Goal: Task Accomplishment & Management: Manage account settings

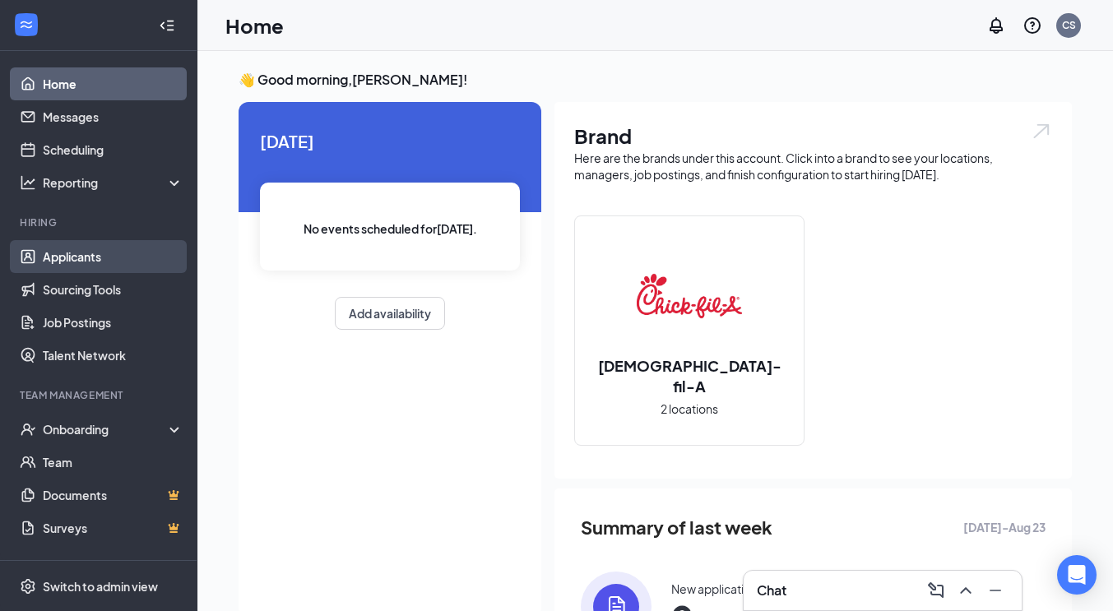
click at [79, 260] on link "Applicants" at bounding box center [113, 256] width 141 height 33
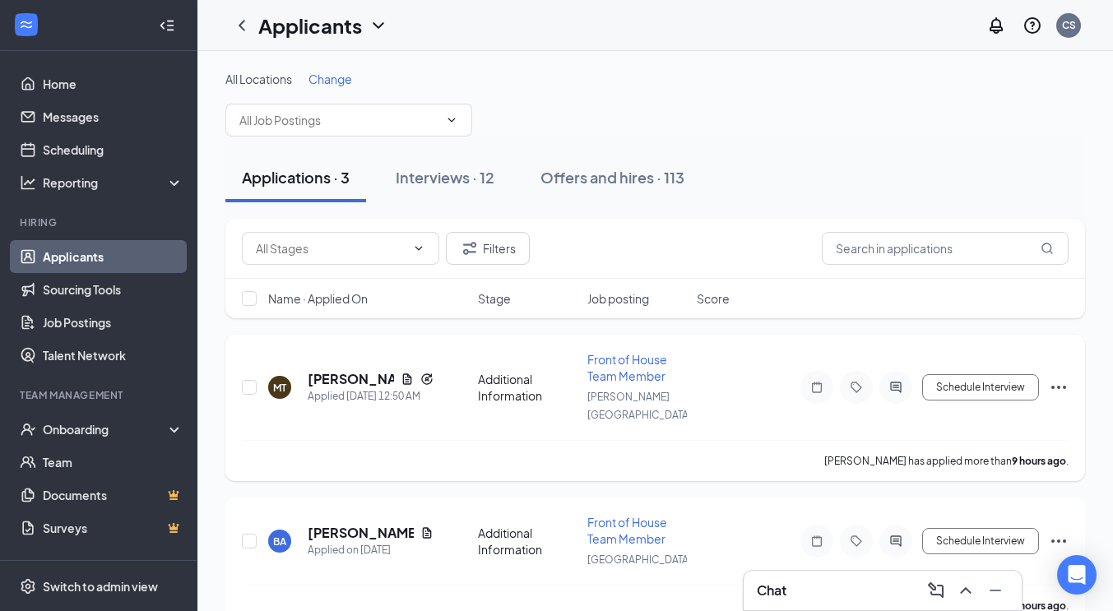
click at [350, 371] on h5 "[PERSON_NAME]" at bounding box center [351, 379] width 86 height 18
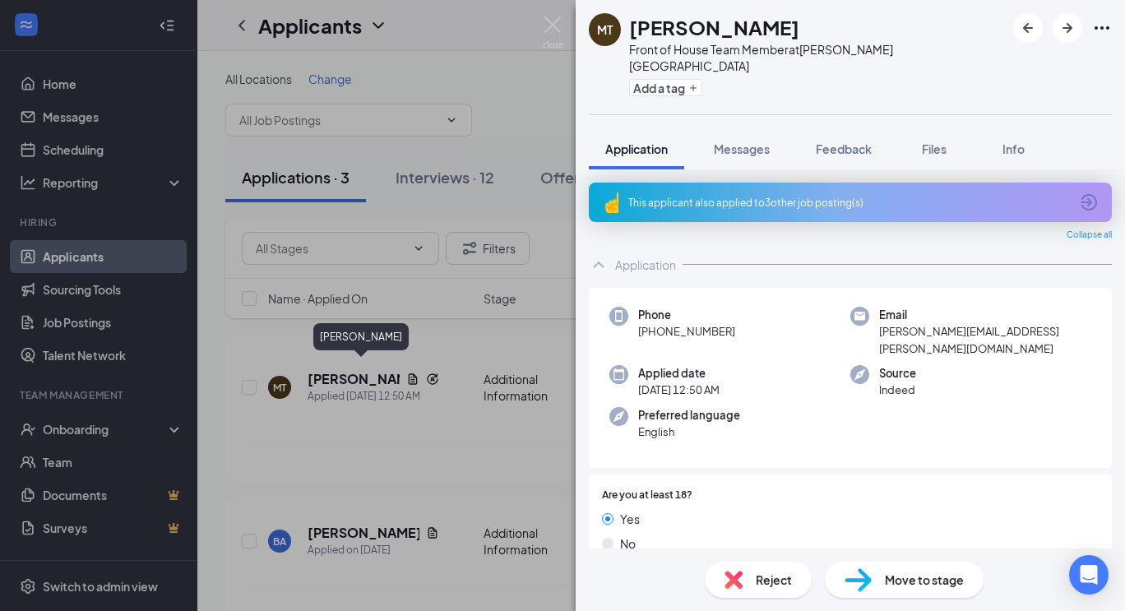
click at [1079, 192] on icon "ArrowCircle" at bounding box center [1089, 202] width 20 height 20
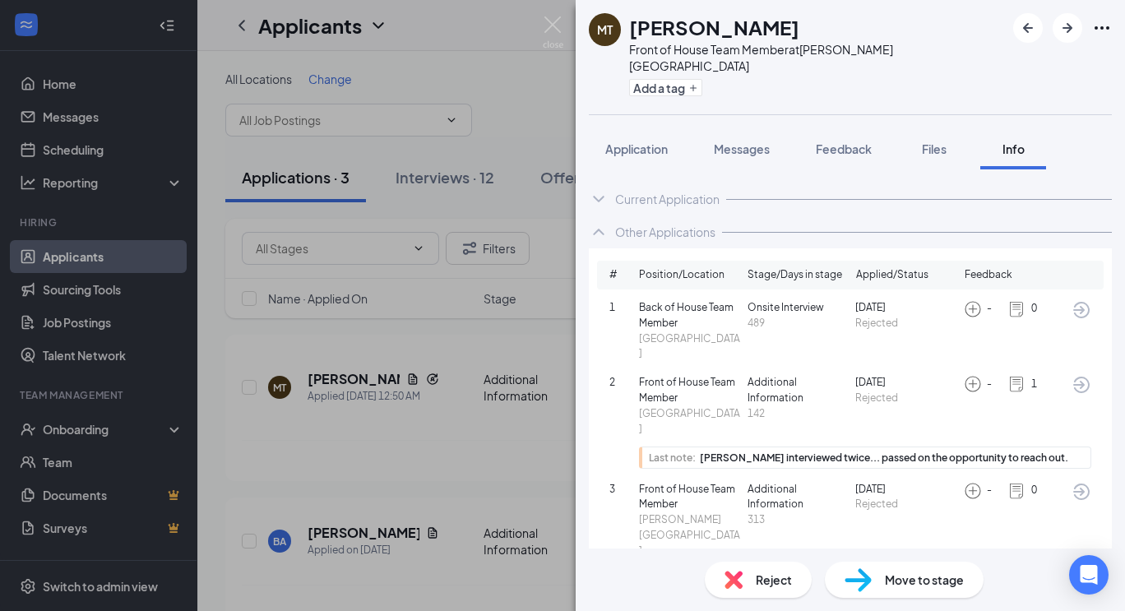
click at [669, 191] on div "Current Application" at bounding box center [667, 199] width 104 height 16
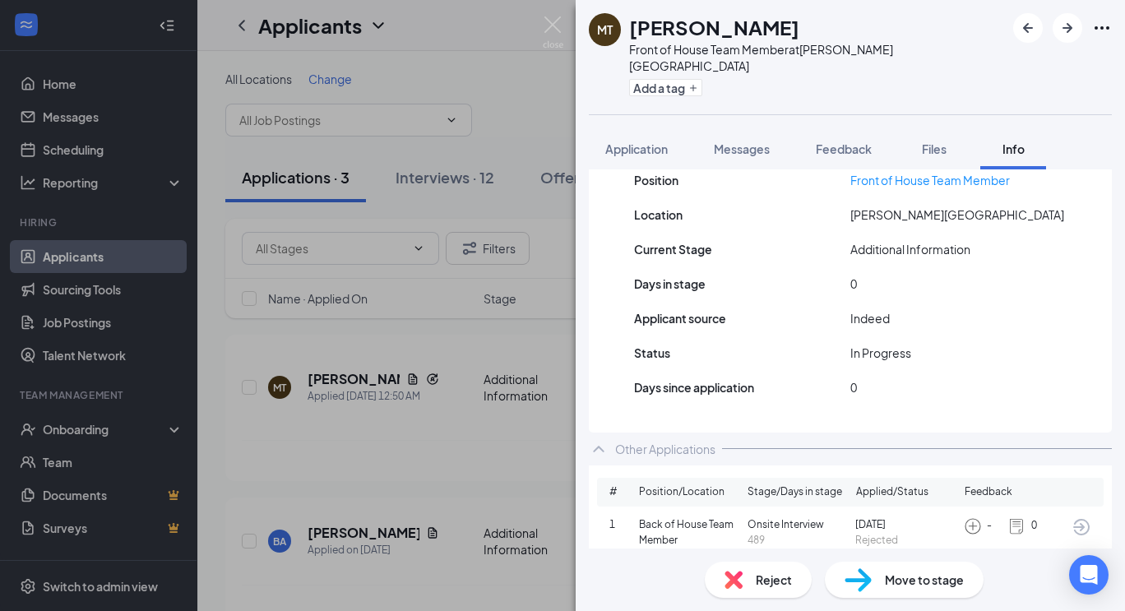
scroll to position [369, 0]
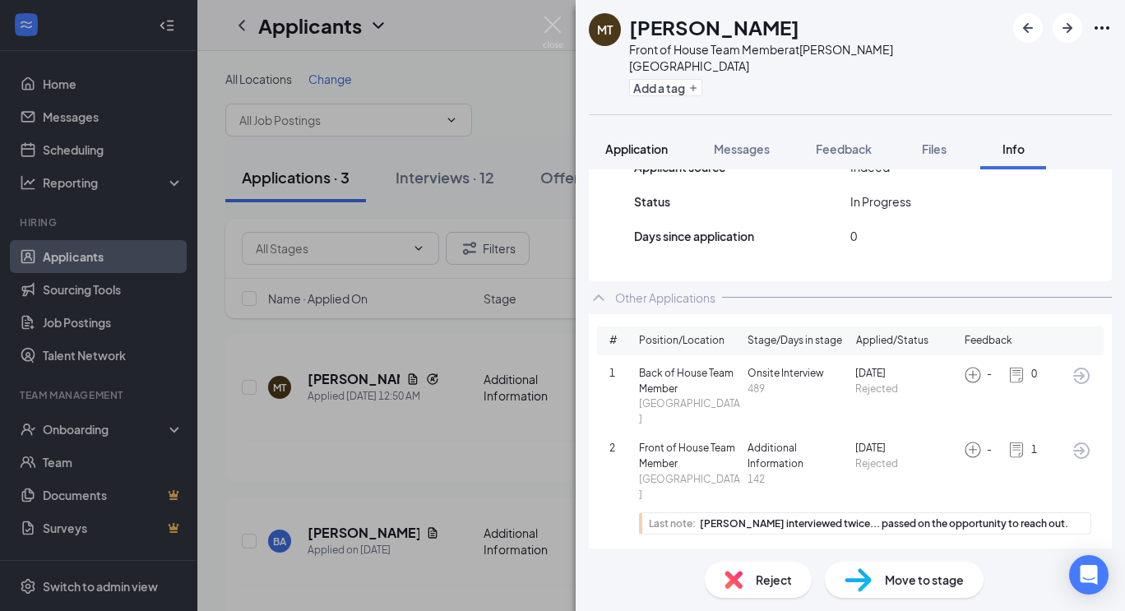
click at [647, 141] on span "Application" at bounding box center [636, 148] width 63 height 15
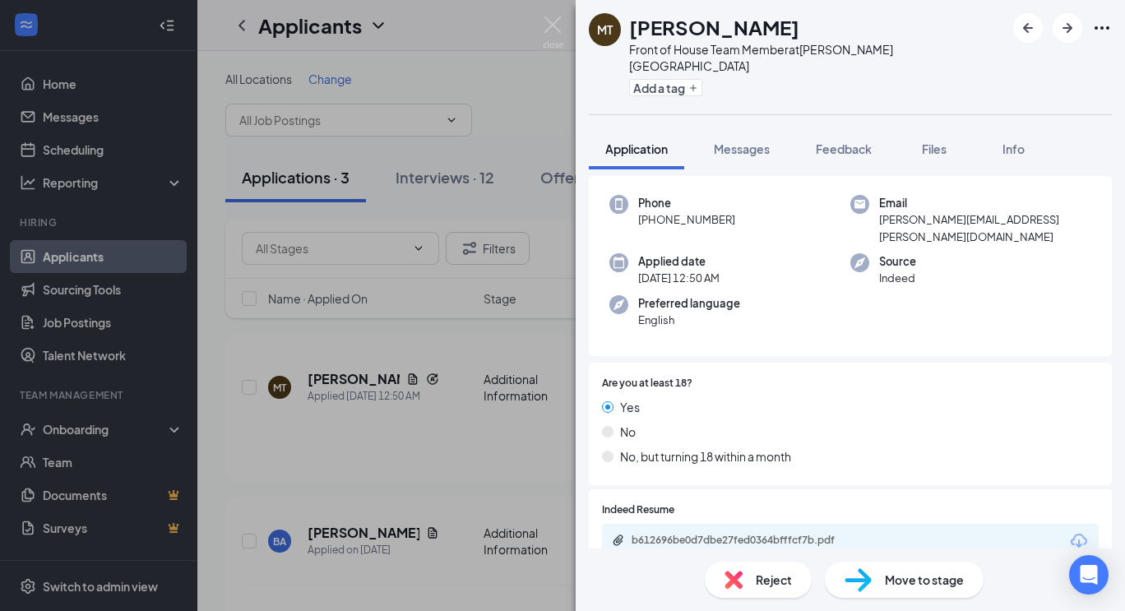
scroll to position [250, 0]
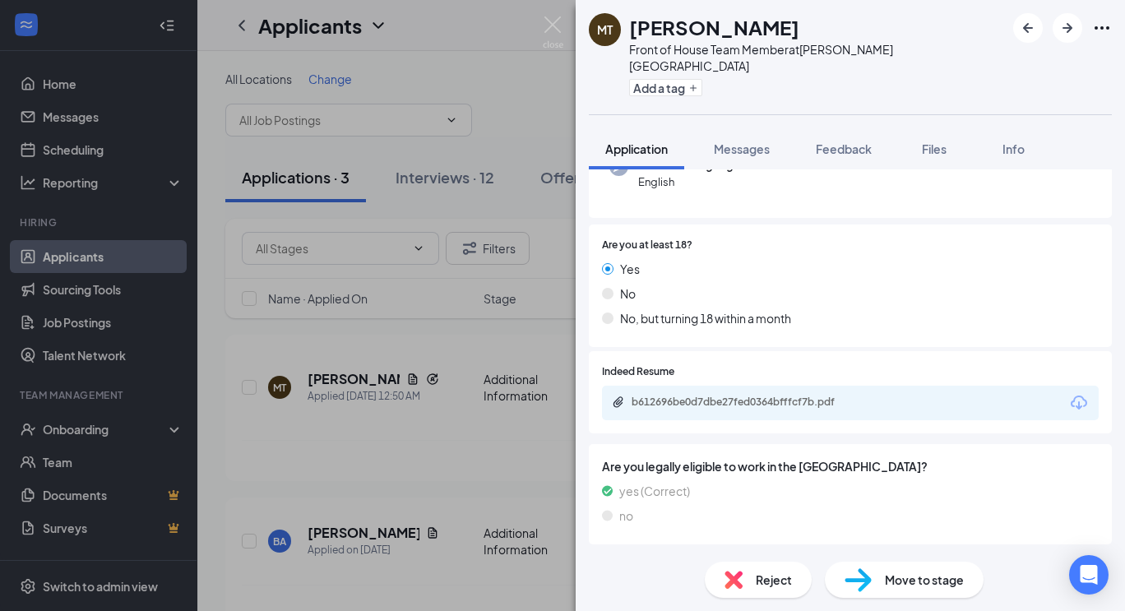
click at [915, 386] on div "b612696be0d7dbe27fed0364bfffcf7b.pdf" at bounding box center [850, 403] width 497 height 35
click at [722, 396] on div "b612696be0d7dbe27fed0364bfffcf7b.pdf" at bounding box center [747, 402] width 230 height 13
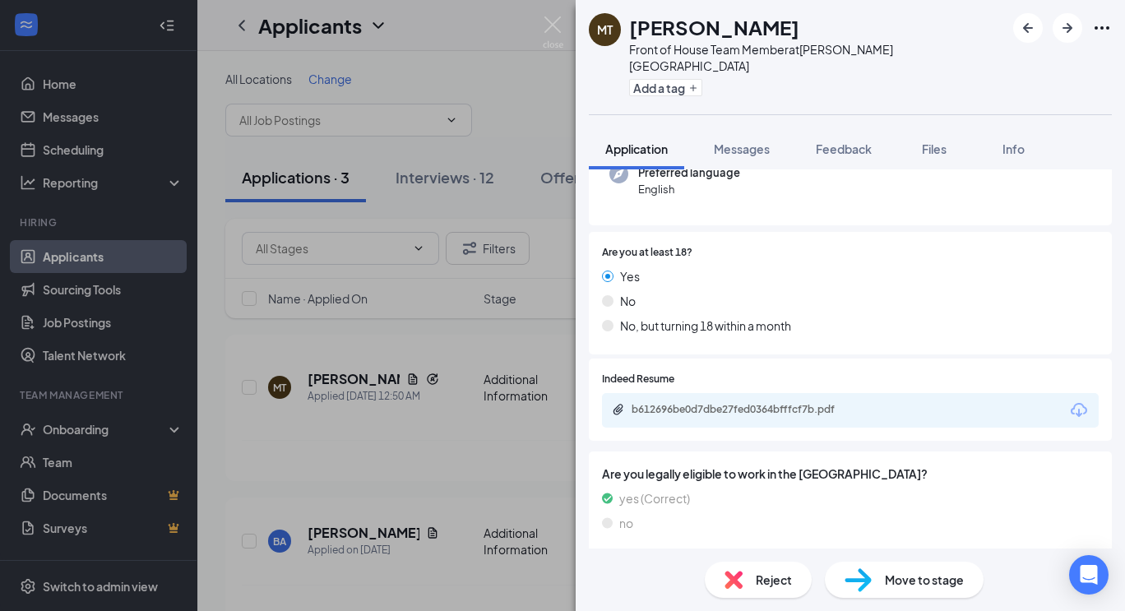
click at [758, 590] on div "Reject" at bounding box center [758, 580] width 107 height 36
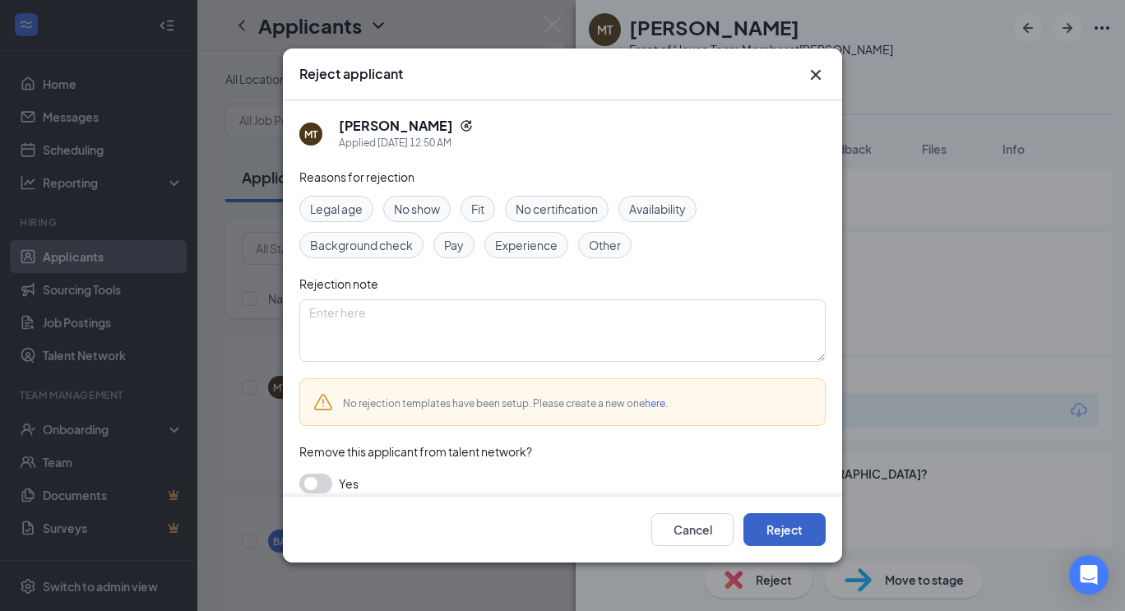
click at [787, 539] on button "Reject" at bounding box center [784, 529] width 82 height 33
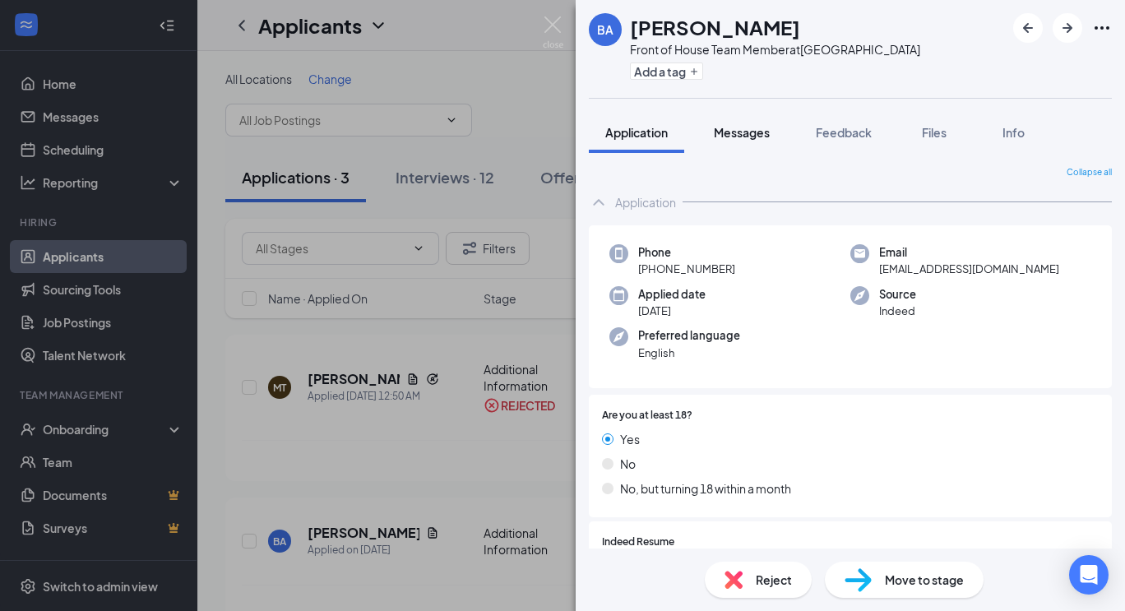
click at [744, 127] on span "Messages" at bounding box center [742, 132] width 56 height 15
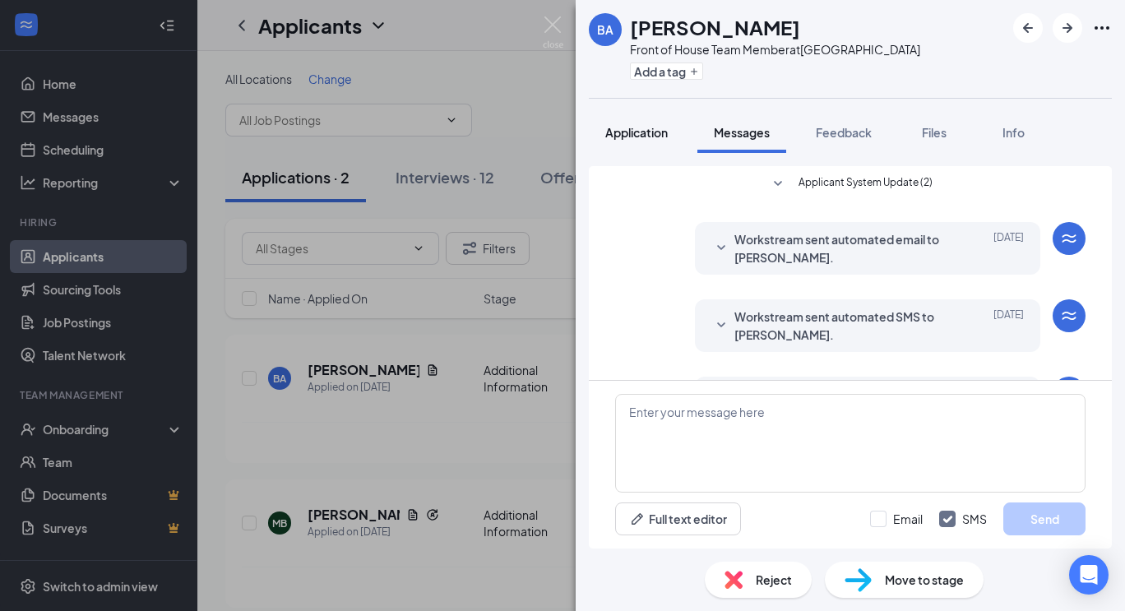
click at [643, 128] on span "Application" at bounding box center [636, 132] width 63 height 15
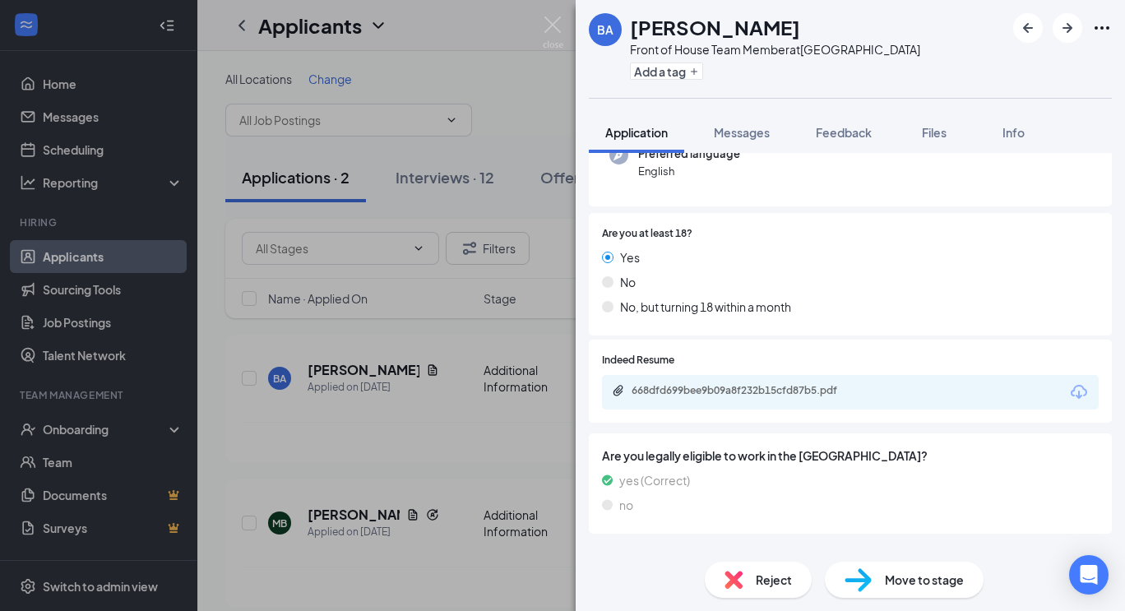
scroll to position [204, 0]
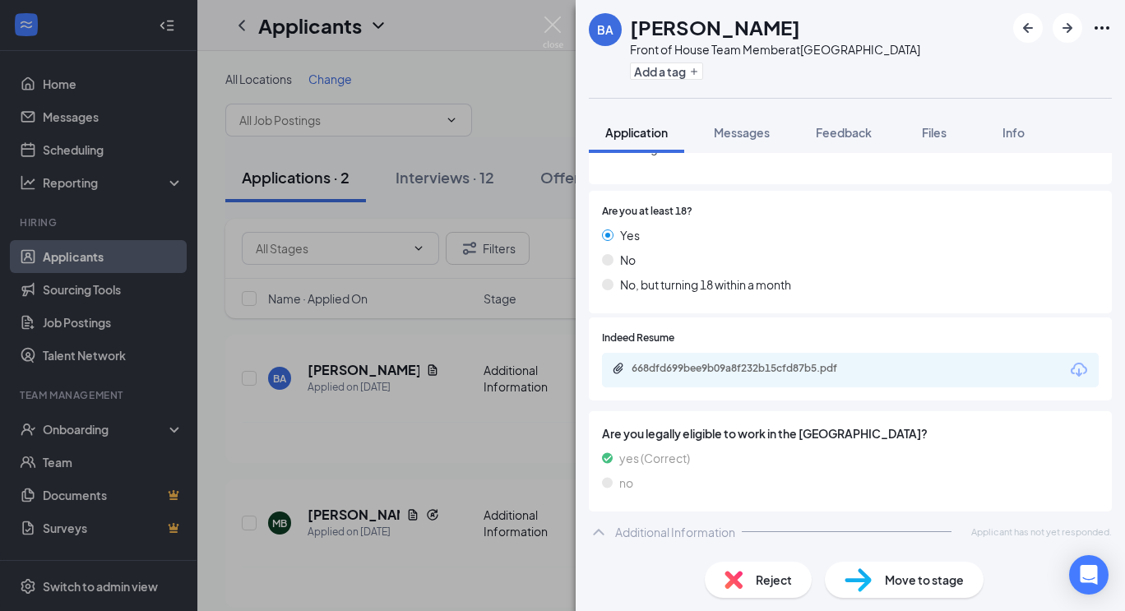
click at [799, 373] on div "668dfd699bee9b09a8f232b15cfd87b5.pdf" at bounding box center [747, 368] width 230 height 13
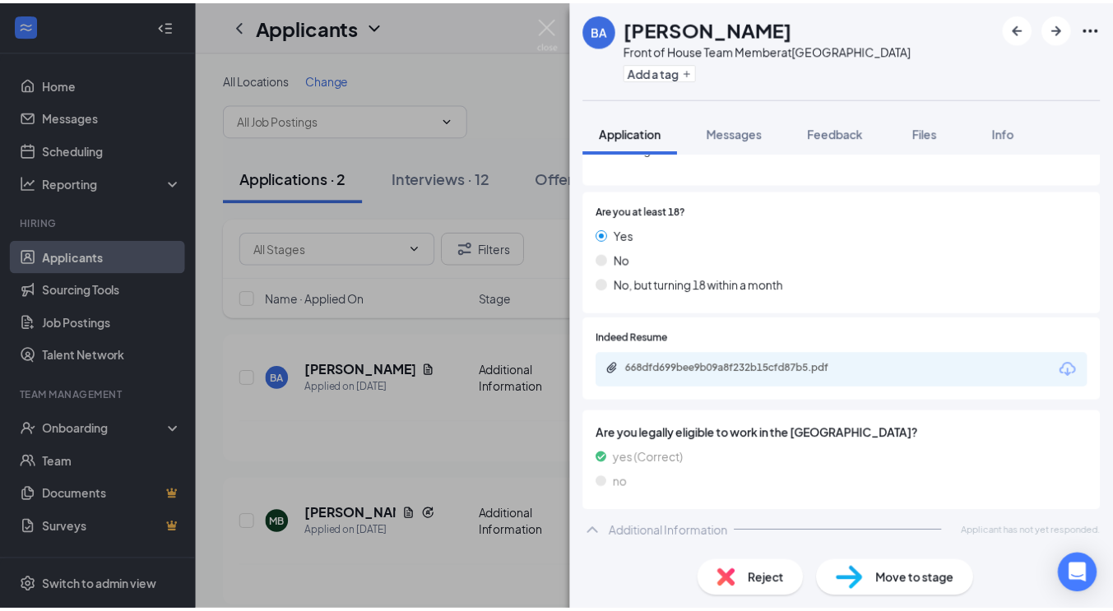
scroll to position [197, 0]
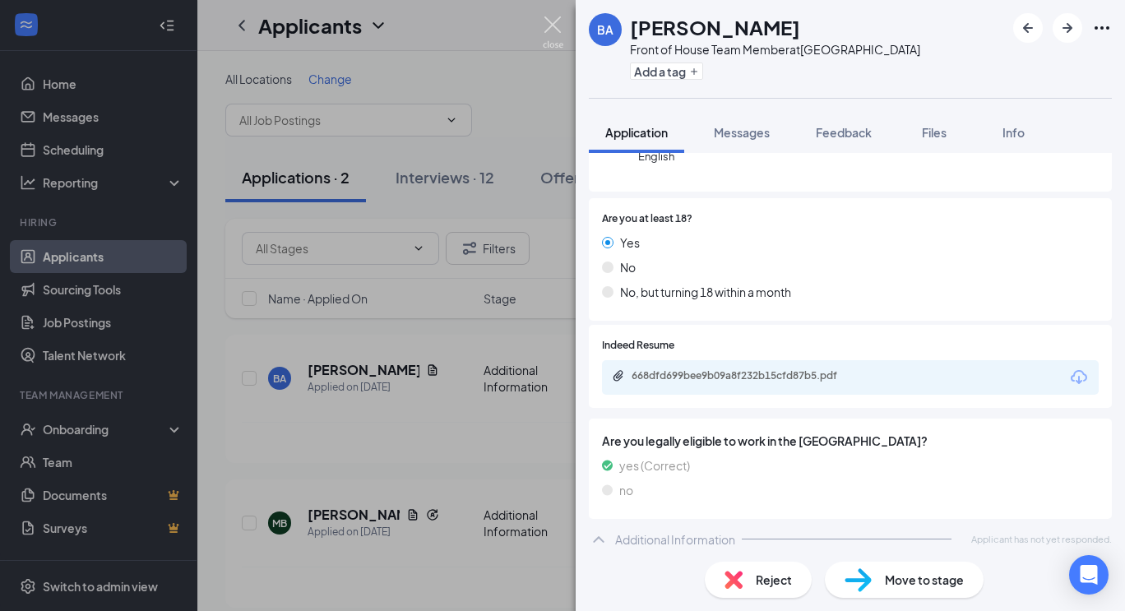
click at [563, 38] on img at bounding box center [553, 32] width 21 height 32
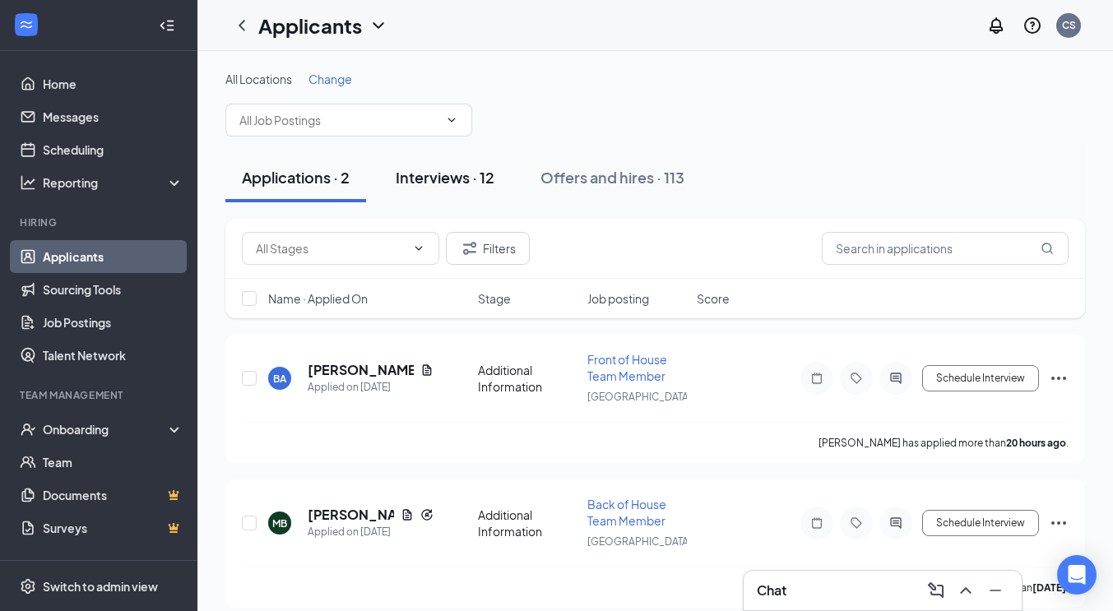
click at [466, 172] on div "Interviews · 12" at bounding box center [445, 177] width 99 height 21
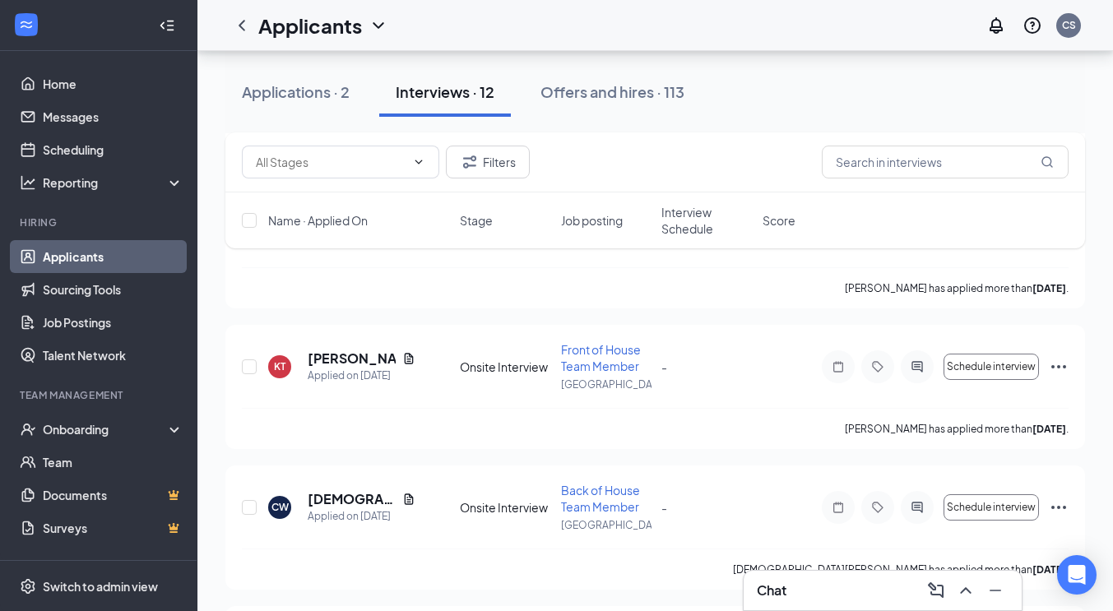
scroll to position [658, 0]
